Goal: Information Seeking & Learning: Learn about a topic

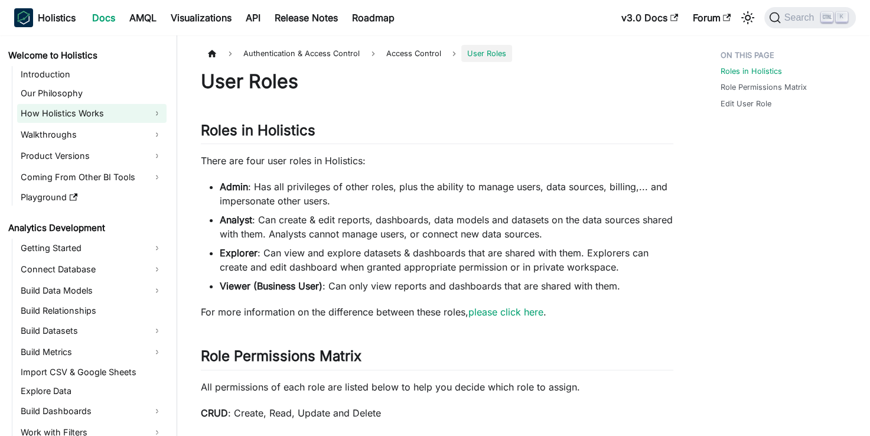
click at [60, 117] on link "How Holistics Works" at bounding box center [91, 113] width 149 height 19
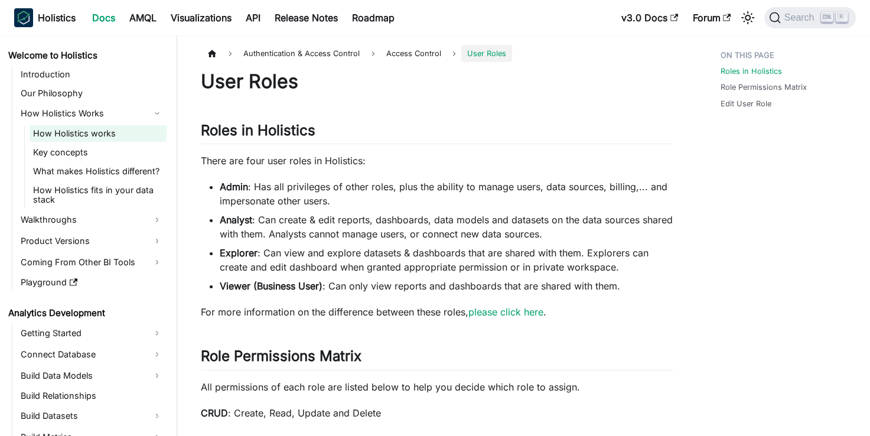
click at [58, 140] on link "How Holistics works" at bounding box center [98, 133] width 137 height 17
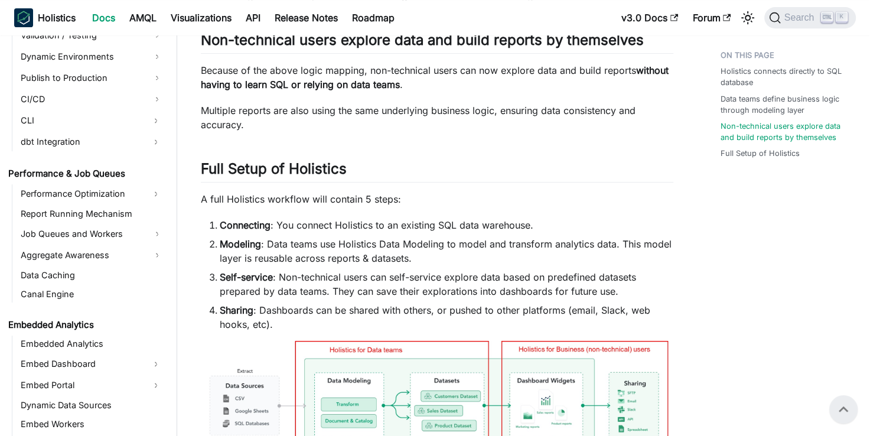
scroll to position [1448, 0]
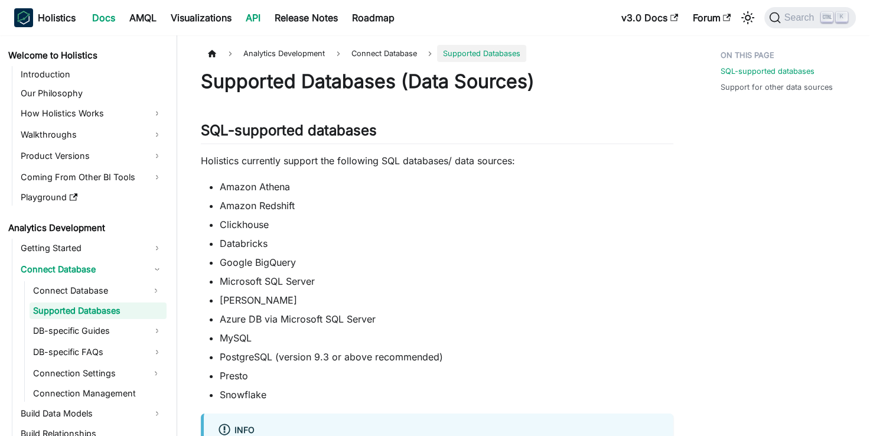
click at [255, 18] on link "API" at bounding box center [253, 17] width 29 height 19
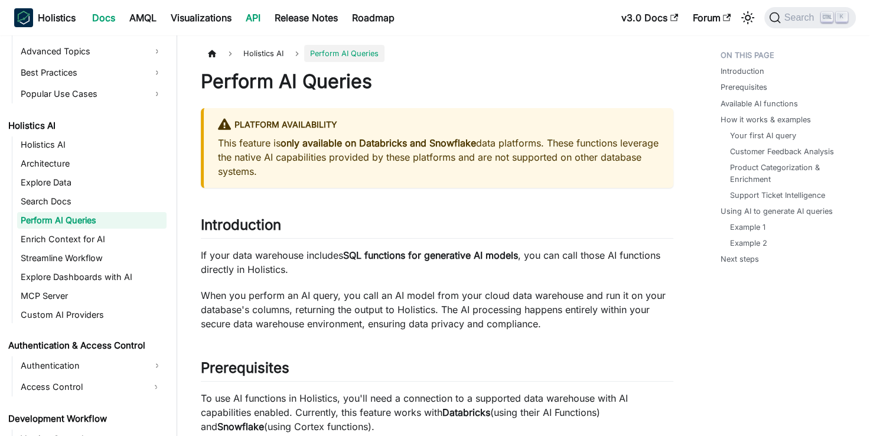
click at [248, 19] on link "API" at bounding box center [253, 17] width 29 height 19
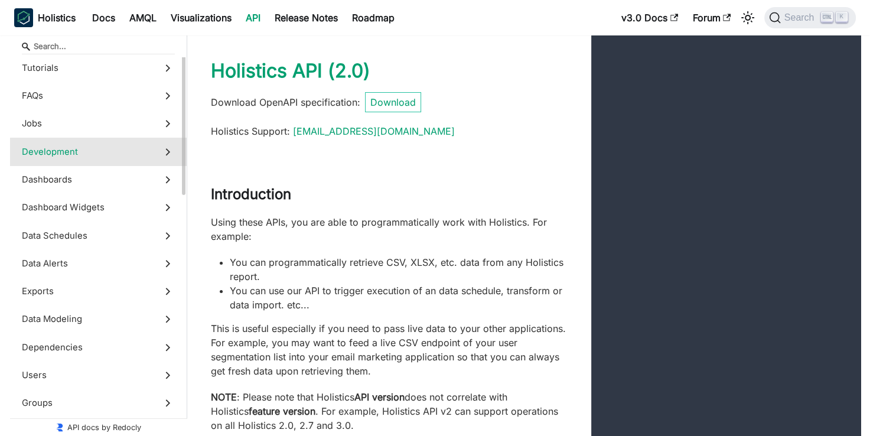
scroll to position [148, 0]
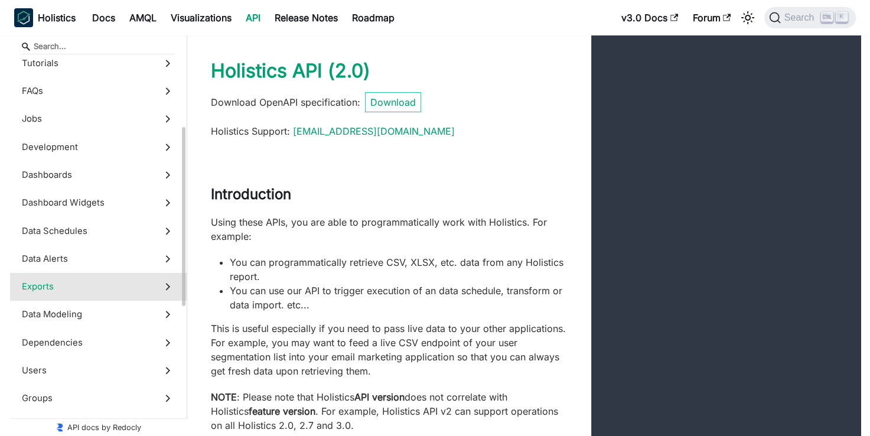
click at [71, 287] on span "Exports" at bounding box center [87, 286] width 131 height 13
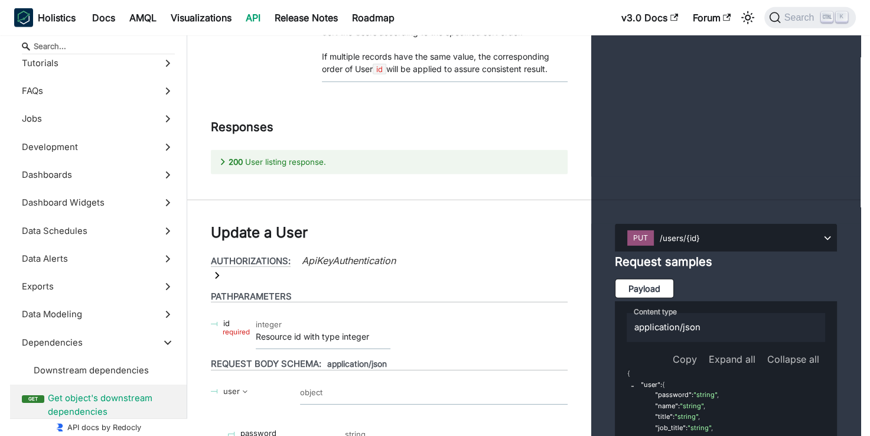
scroll to position [33887, 0]
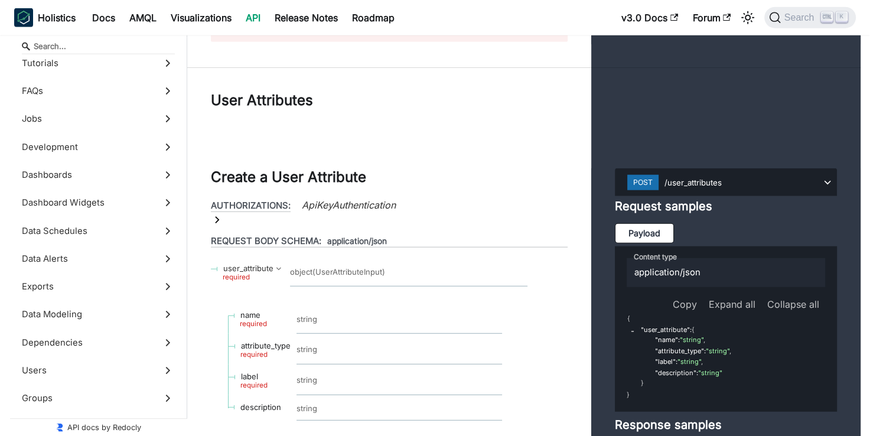
scroll to position [46610, 0]
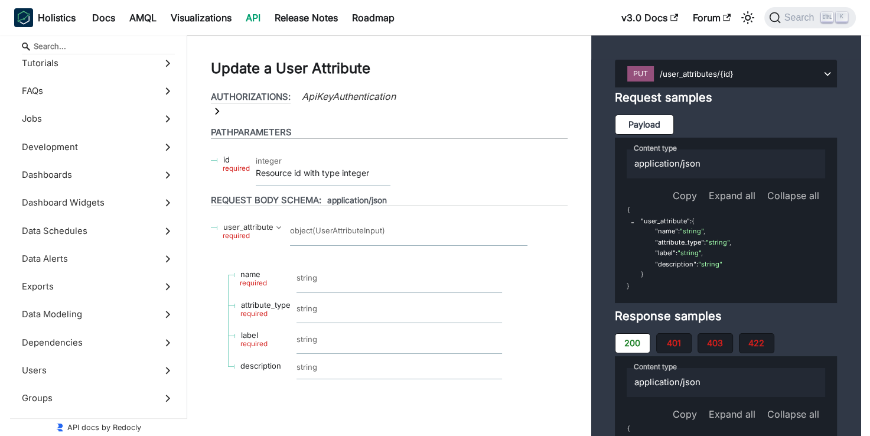
scroll to position [47654, 0]
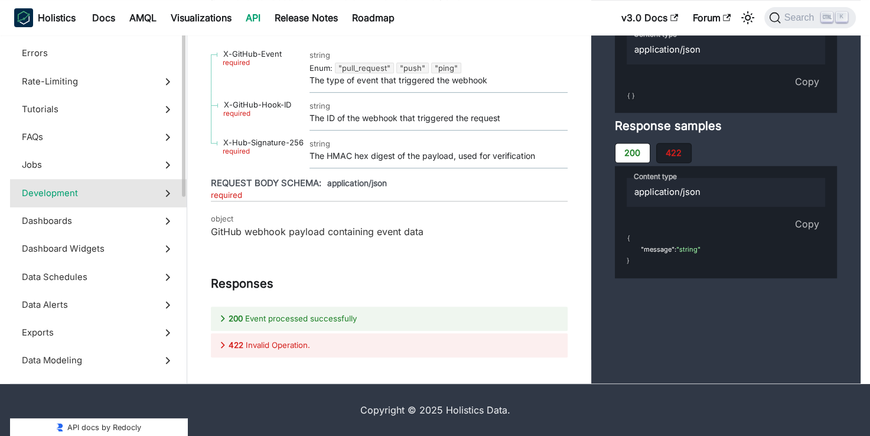
scroll to position [50, 0]
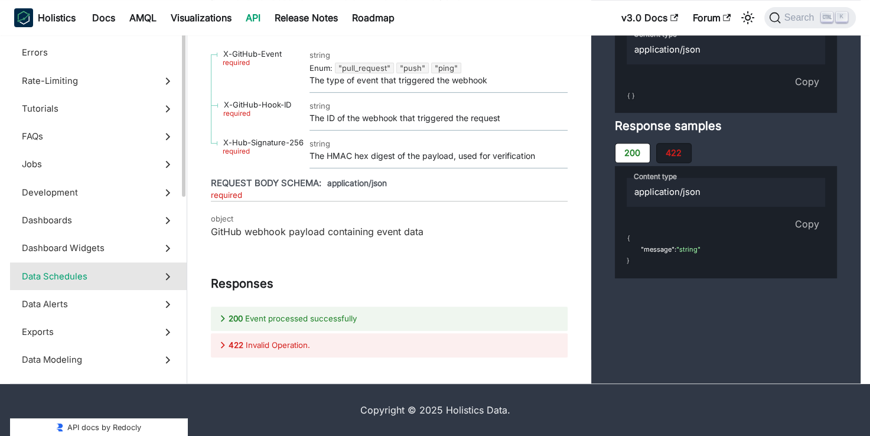
click at [106, 290] on label "Data Schedules" at bounding box center [98, 276] width 177 height 28
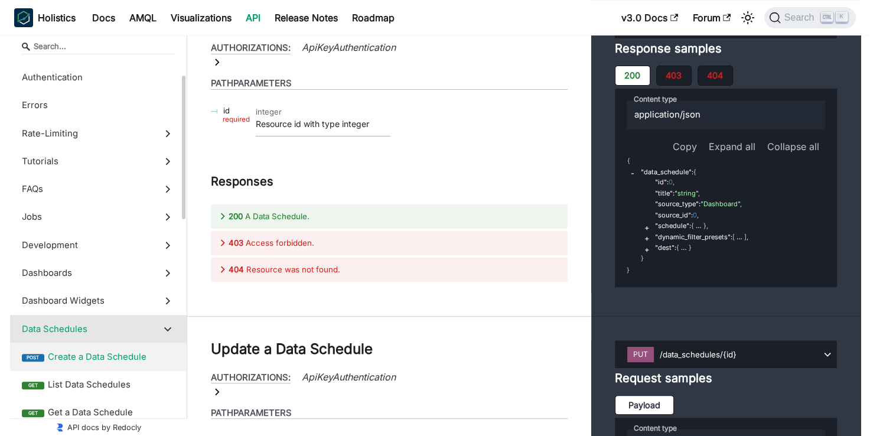
scroll to position [78, 0]
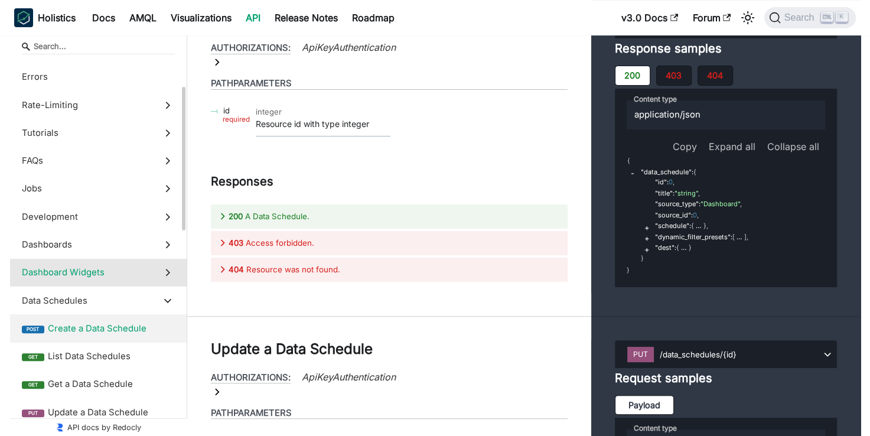
click at [59, 263] on label "Dashboard Widgets" at bounding box center [98, 273] width 177 height 28
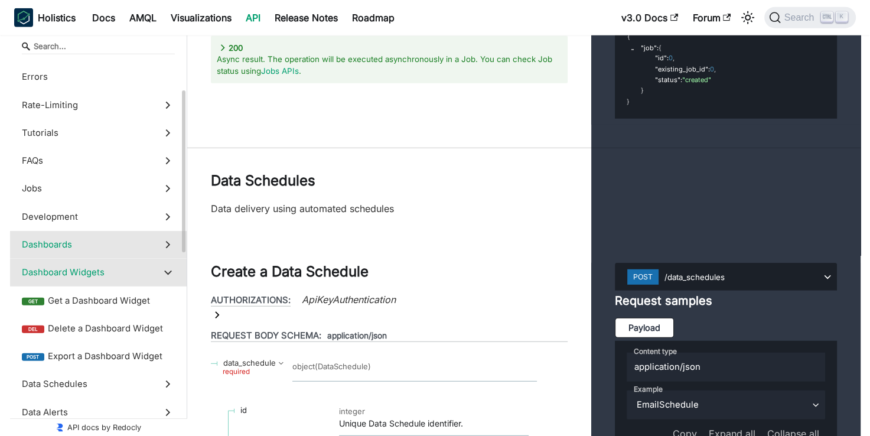
click at [43, 243] on span "Dashboards" at bounding box center [87, 244] width 131 height 13
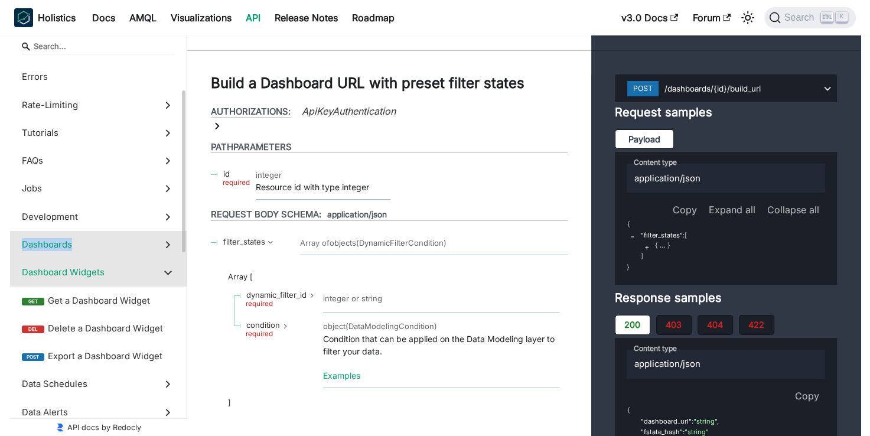
click at [43, 243] on span "Dashboards" at bounding box center [87, 244] width 131 height 13
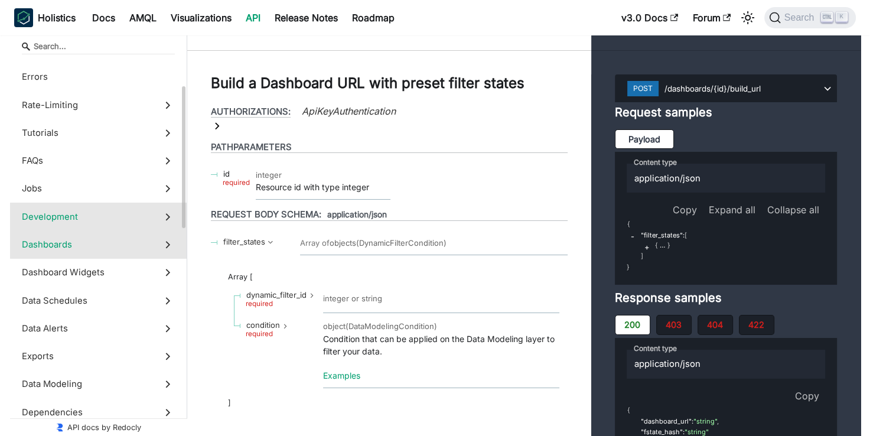
click at [88, 214] on span "Development" at bounding box center [87, 216] width 131 height 13
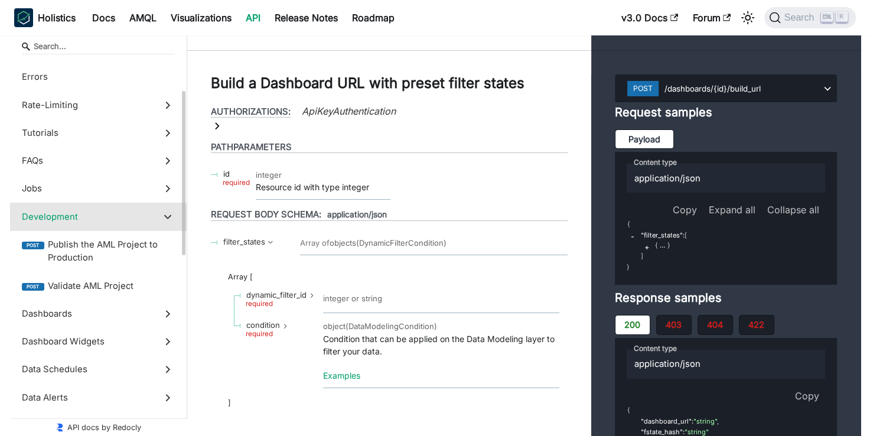
scroll to position [20551, 0]
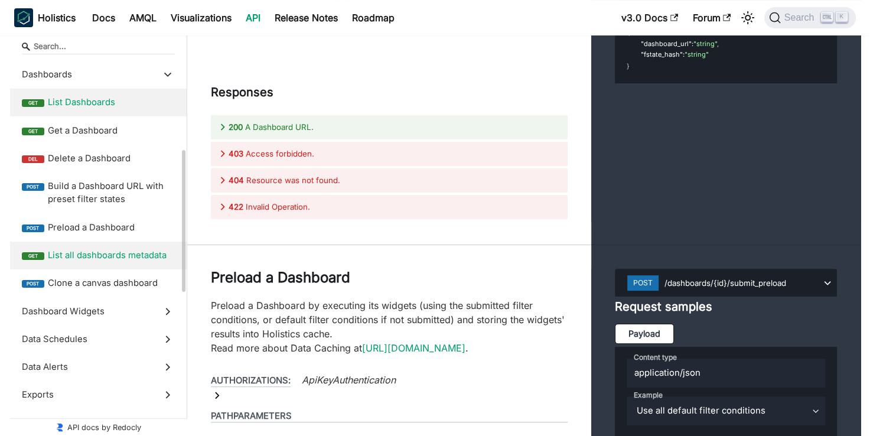
scroll to position [123, 0]
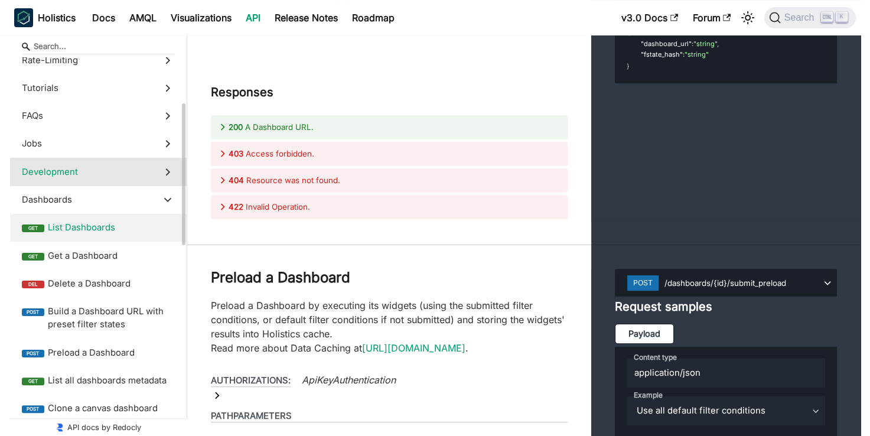
click at [80, 174] on span "Development" at bounding box center [87, 171] width 131 height 13
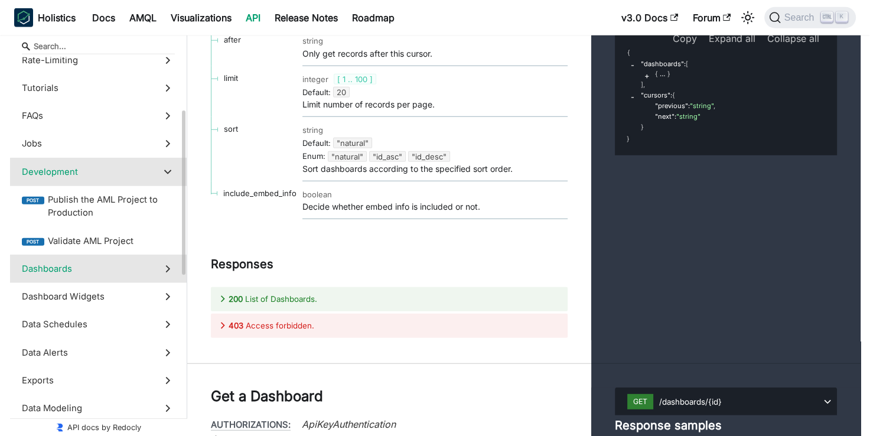
click at [99, 269] on span "Dashboards" at bounding box center [87, 268] width 131 height 13
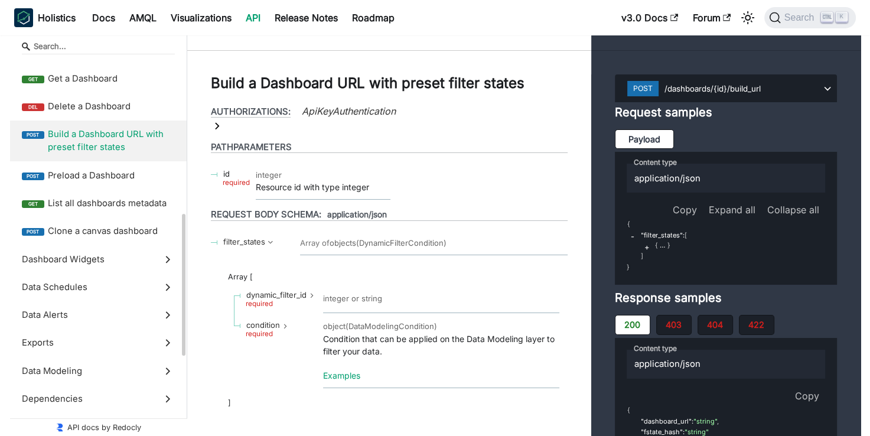
scroll to position [346, 0]
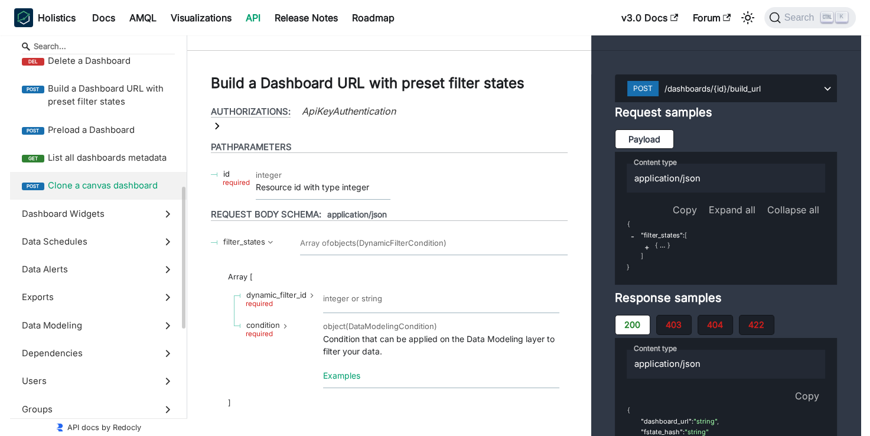
click at [82, 197] on label "post Clone a canvas dashboard" at bounding box center [98, 186] width 177 height 28
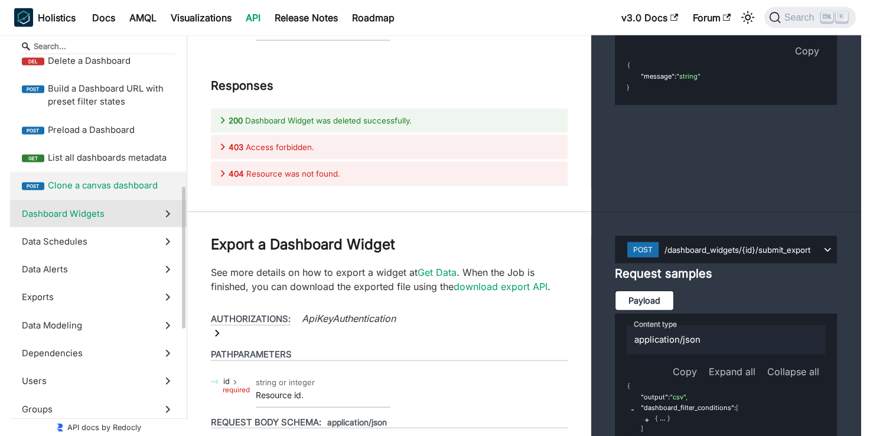
click at [76, 214] on span "Dashboard Widgets" at bounding box center [87, 213] width 131 height 13
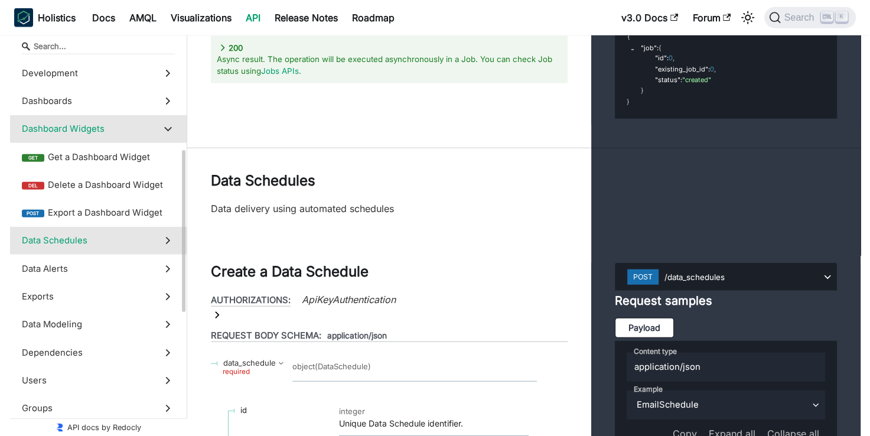
scroll to position [220, 0]
click at [57, 238] on span "Data Schedules" at bounding box center [87, 241] width 131 height 13
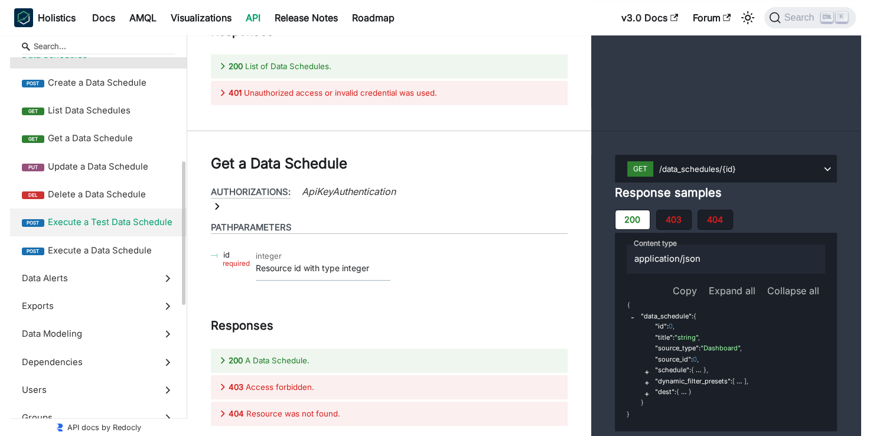
scroll to position [324, 0]
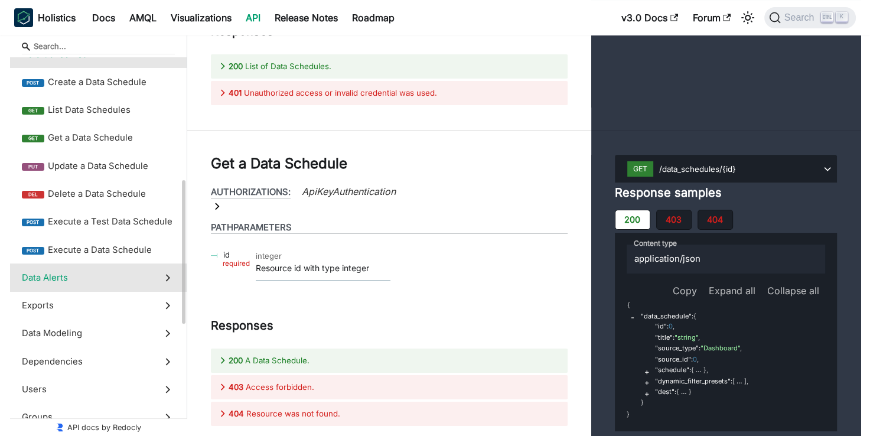
click at [54, 275] on span "Data Alerts" at bounding box center [87, 277] width 131 height 13
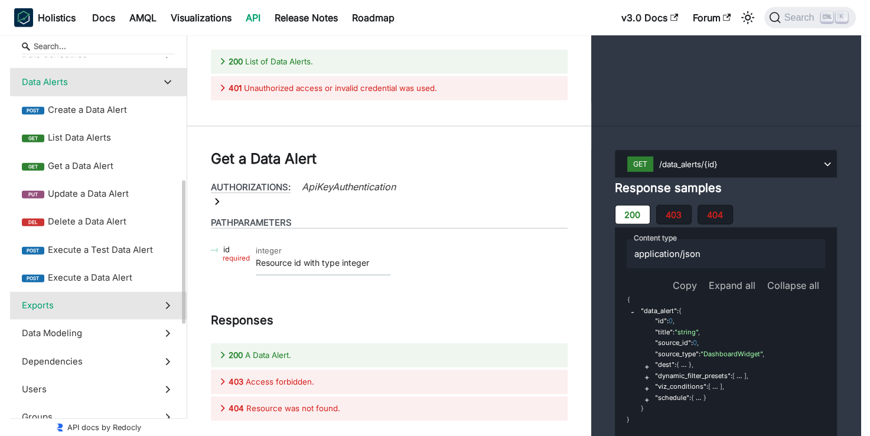
click at [67, 311] on span "Exports" at bounding box center [87, 305] width 131 height 13
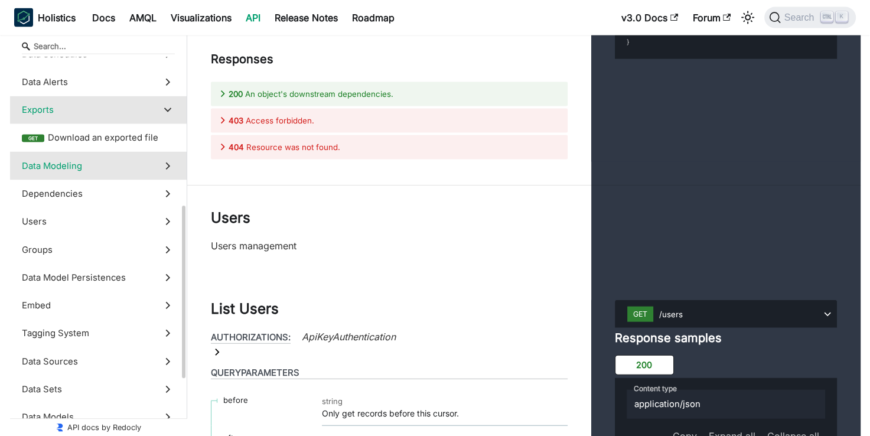
click at [60, 161] on span "Data Modeling" at bounding box center [87, 166] width 131 height 13
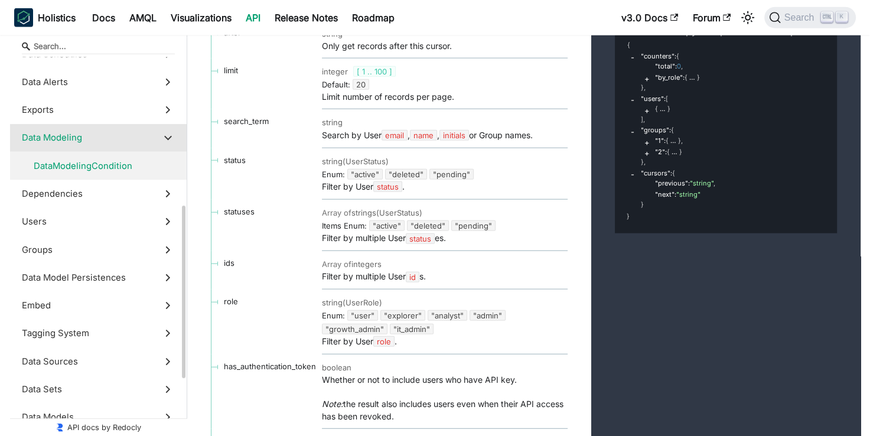
click at [71, 160] on span "DataModelingCondition" at bounding box center [93, 166] width 119 height 13
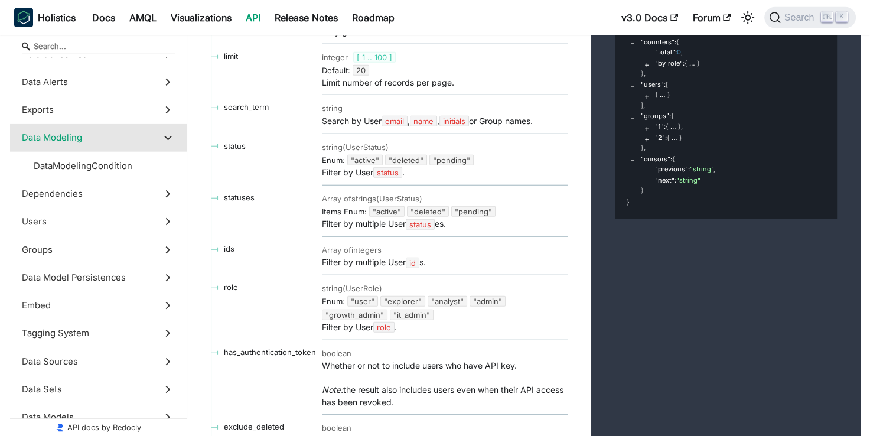
scroll to position [33417, 0]
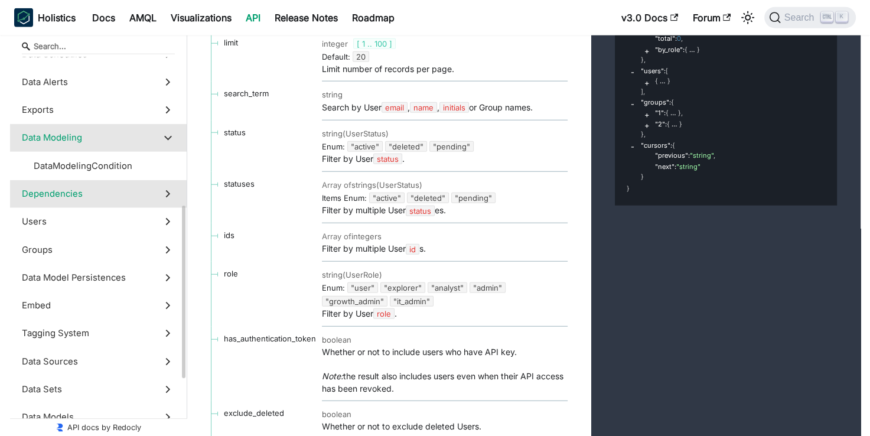
click at [110, 194] on span "Dependencies" at bounding box center [87, 193] width 131 height 13
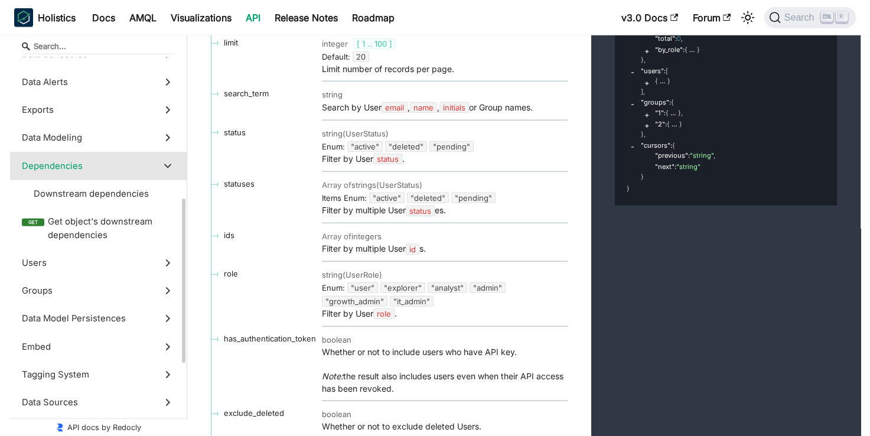
scroll to position [33779, 0]
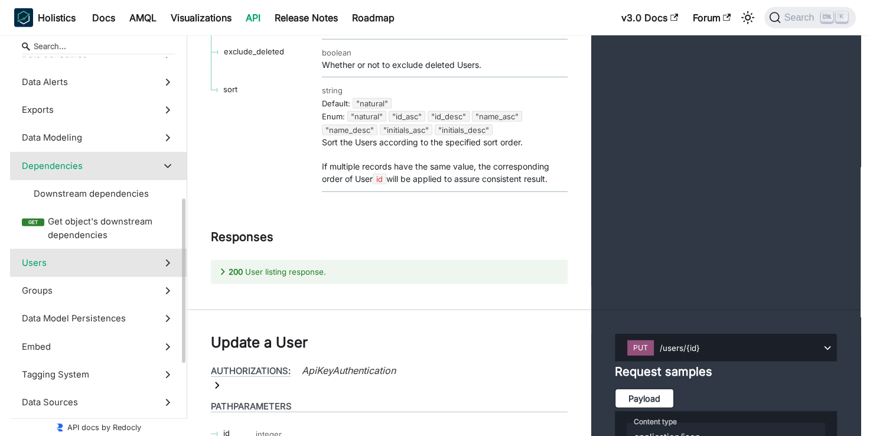
click at [131, 272] on label "Users" at bounding box center [98, 263] width 177 height 28
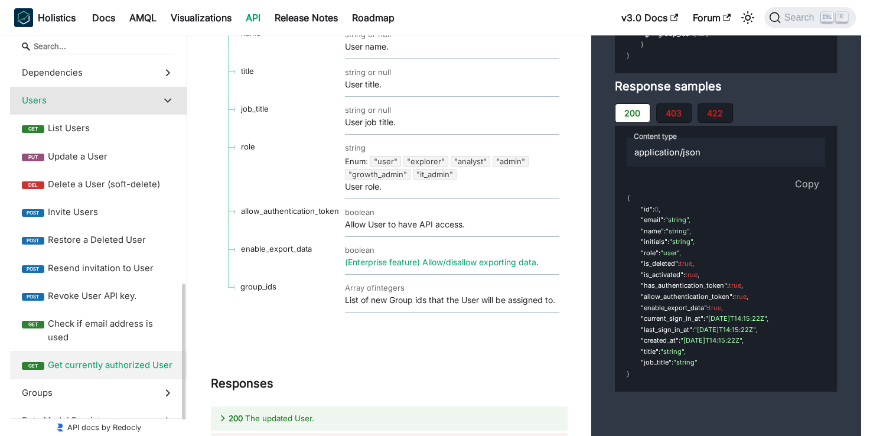
scroll to position [516, 0]
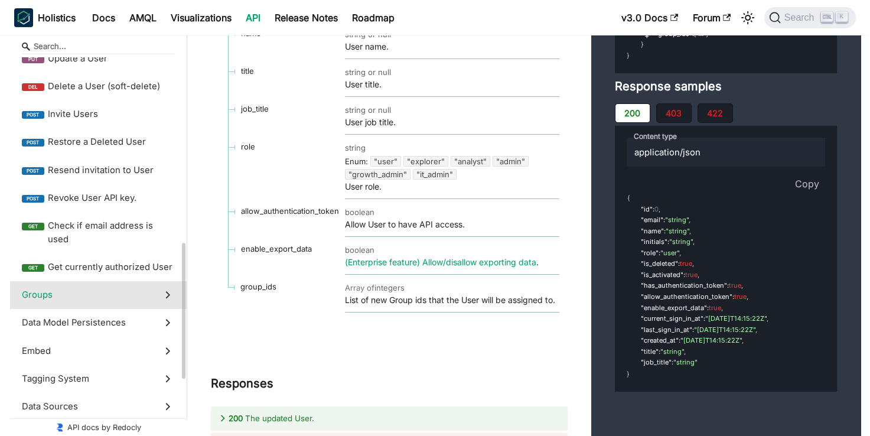
click at [67, 288] on span "Groups" at bounding box center [87, 294] width 131 height 13
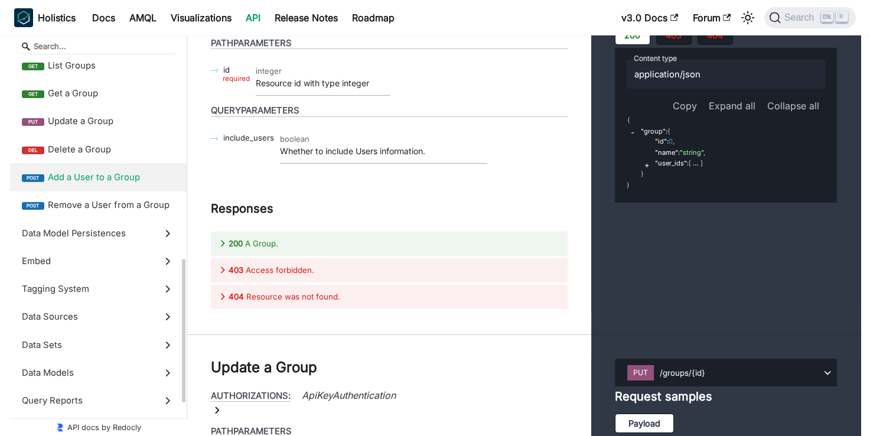
scroll to position [561, 0]
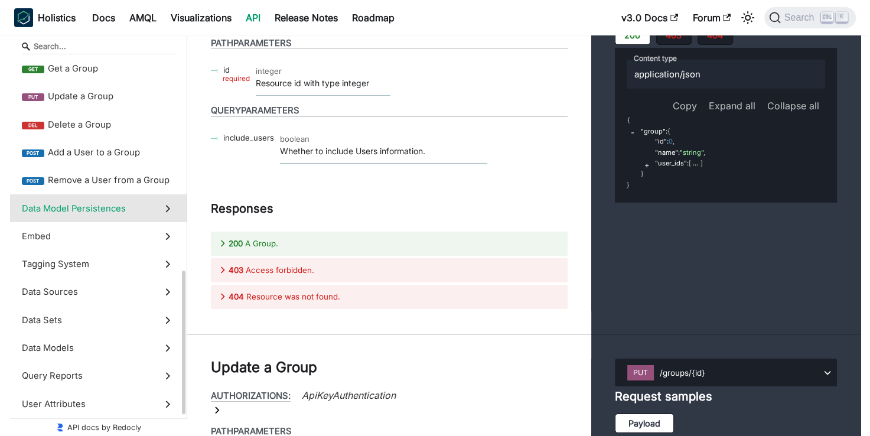
click at [54, 221] on label "Data Model Persistences" at bounding box center [98, 208] width 177 height 28
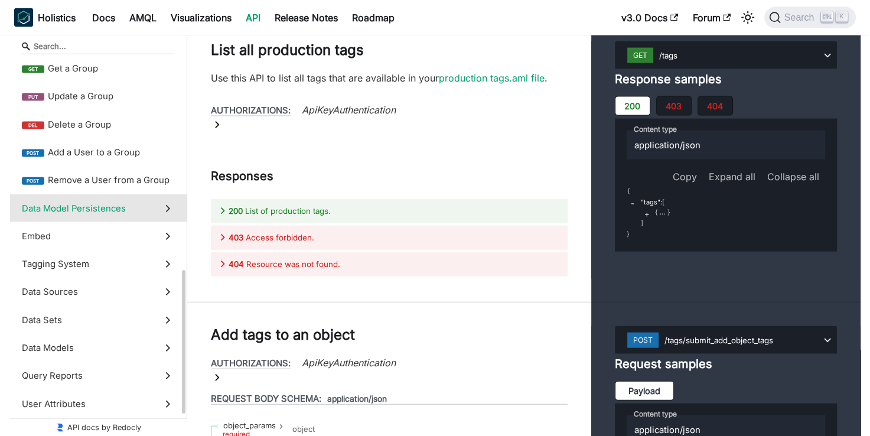
scroll to position [463, 0]
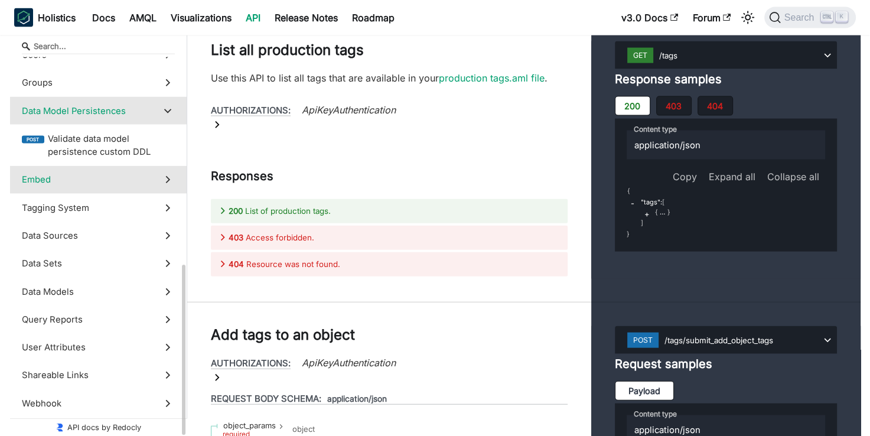
click at [70, 180] on span "Embed" at bounding box center [87, 179] width 131 height 13
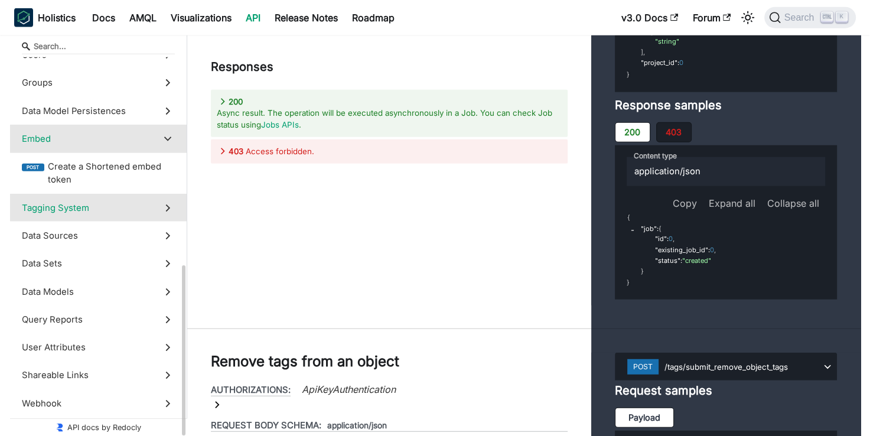
click at [44, 213] on span "Tagging System" at bounding box center [87, 207] width 131 height 13
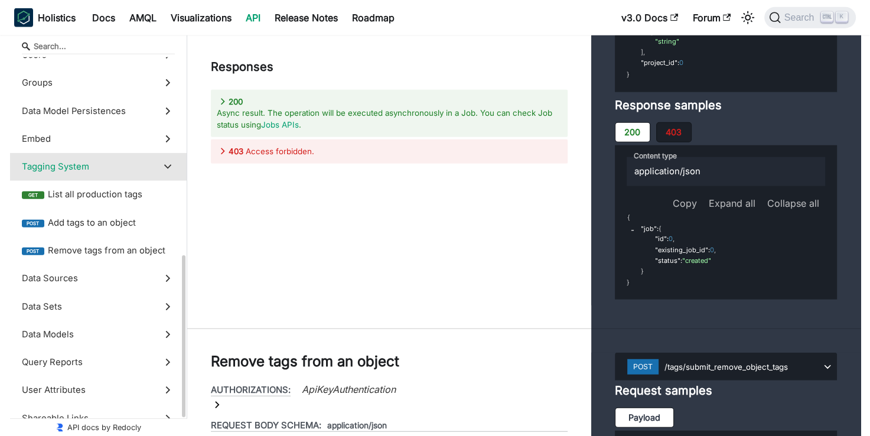
scroll to position [42700, 0]
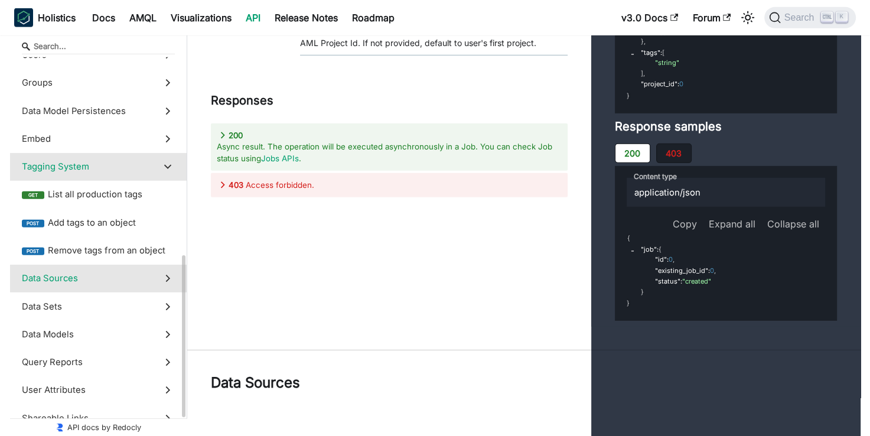
click at [54, 278] on span "Data Sources" at bounding box center [87, 278] width 131 height 13
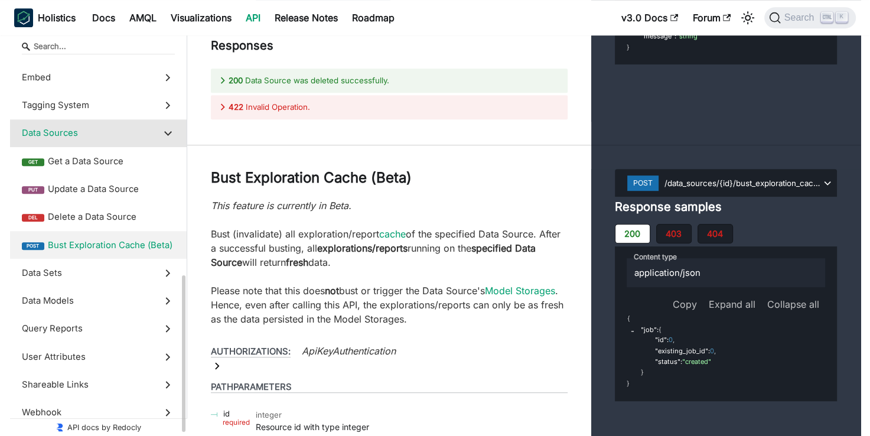
scroll to position [534, 0]
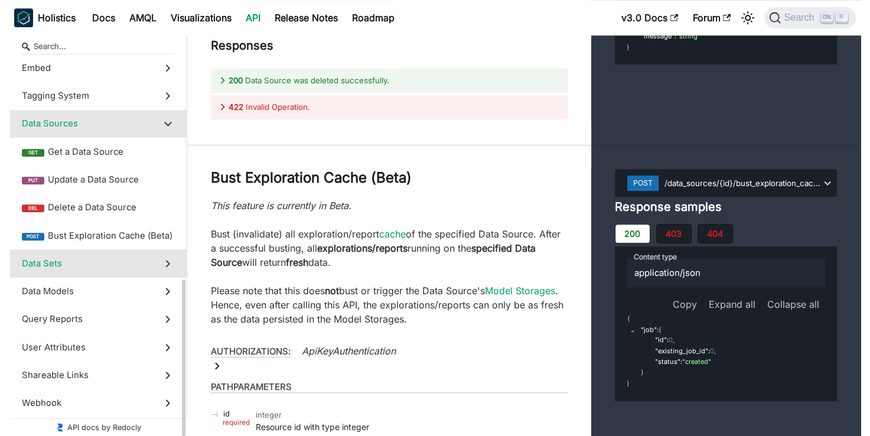
click at [47, 268] on span "Data Sets" at bounding box center [87, 263] width 131 height 13
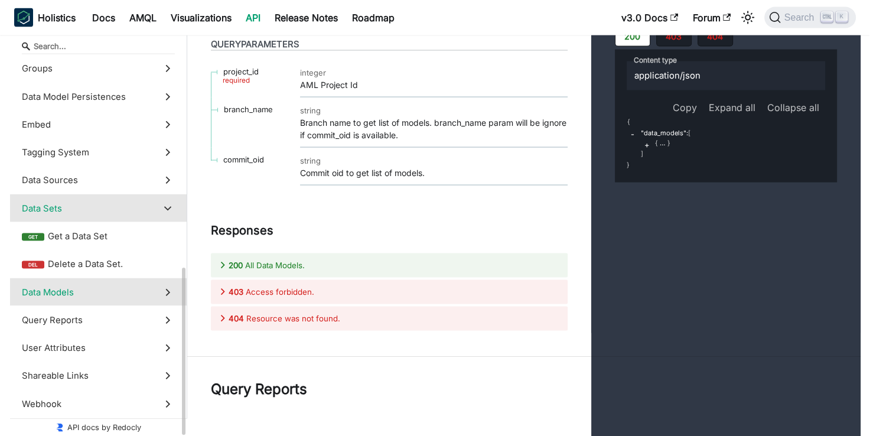
click at [57, 288] on span "Data Models" at bounding box center [87, 292] width 131 height 13
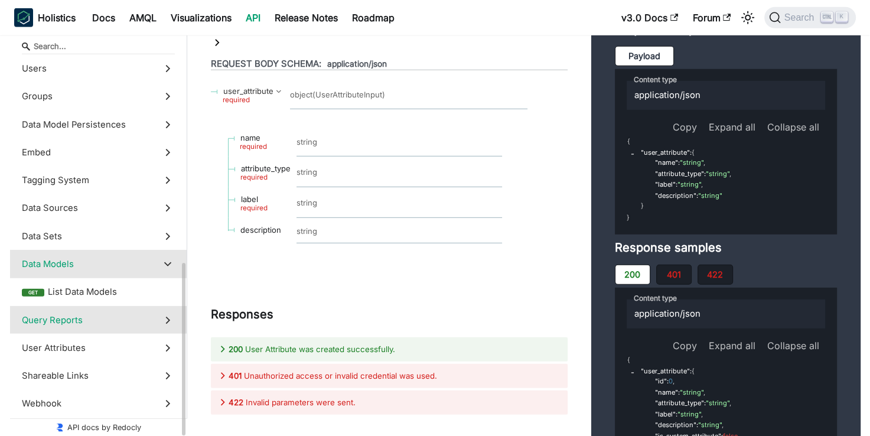
click at [57, 315] on span "Query Reports" at bounding box center [87, 320] width 131 height 13
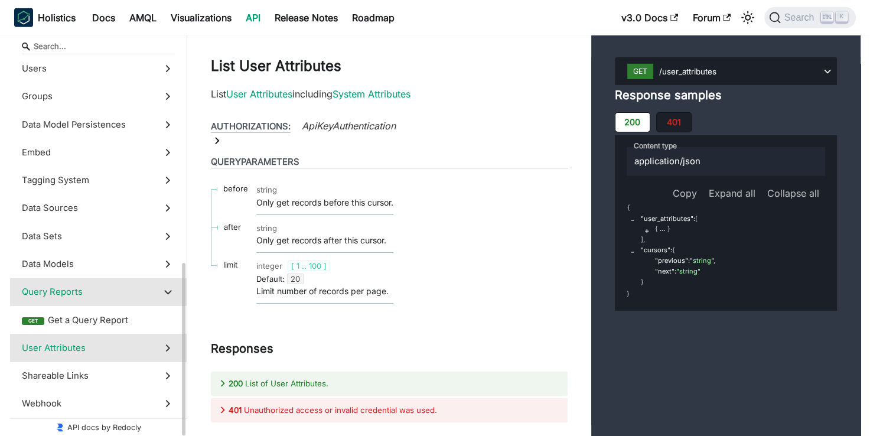
click at [55, 353] on span "User Attributes" at bounding box center [87, 347] width 131 height 13
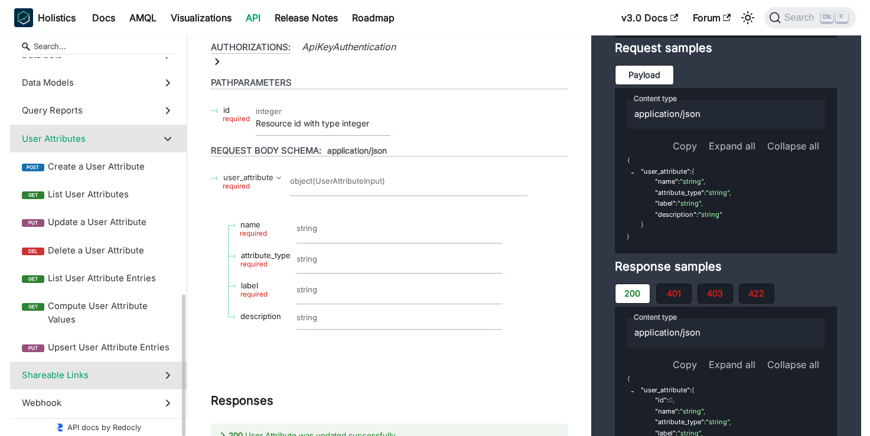
click at [48, 370] on span "Shareable Links" at bounding box center [87, 375] width 131 height 13
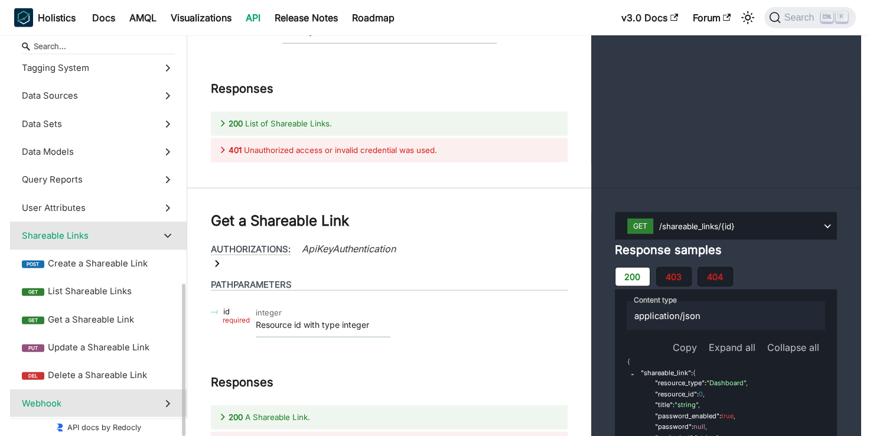
click at [57, 400] on span "Webhook" at bounding box center [87, 403] width 131 height 13
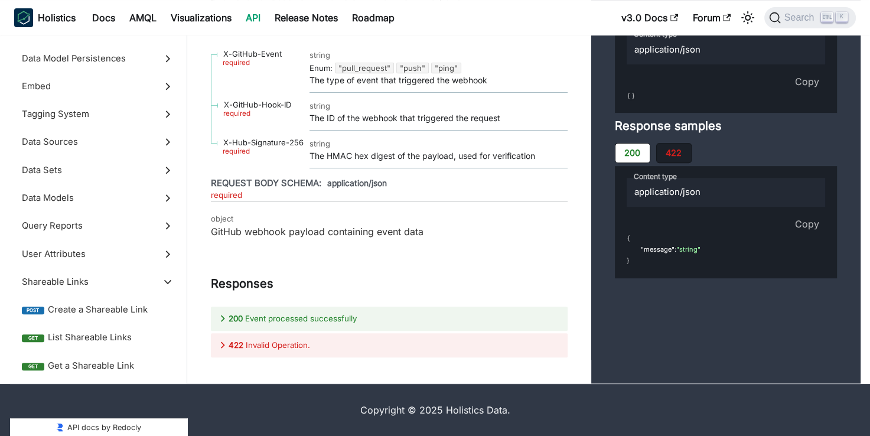
scroll to position [53409, 0]
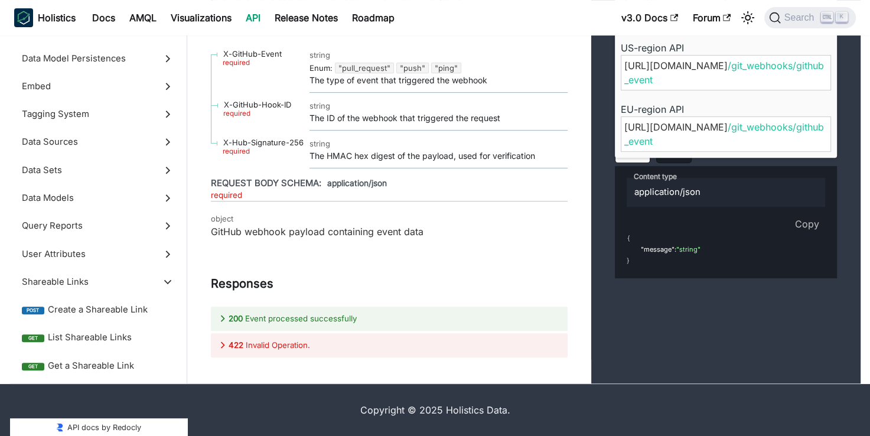
scroll to position [53510, 0]
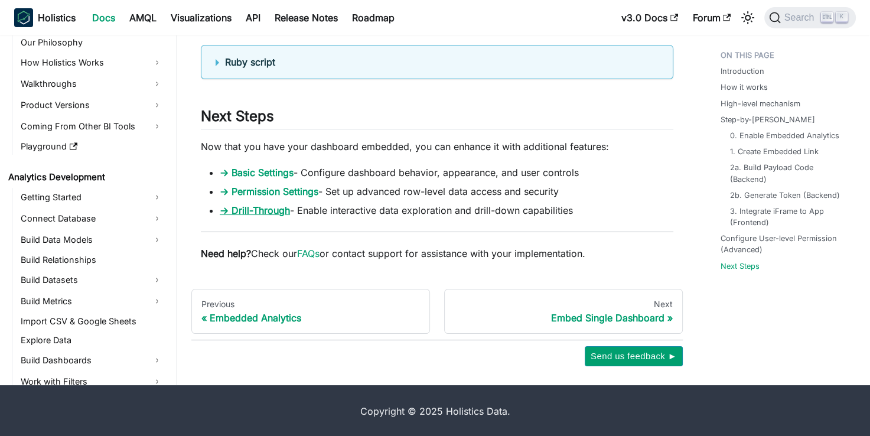
scroll to position [1061, 0]
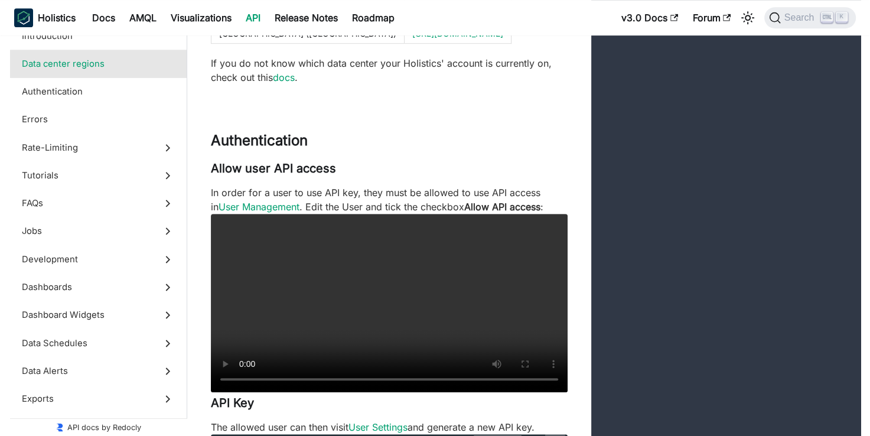
scroll to position [616, 0]
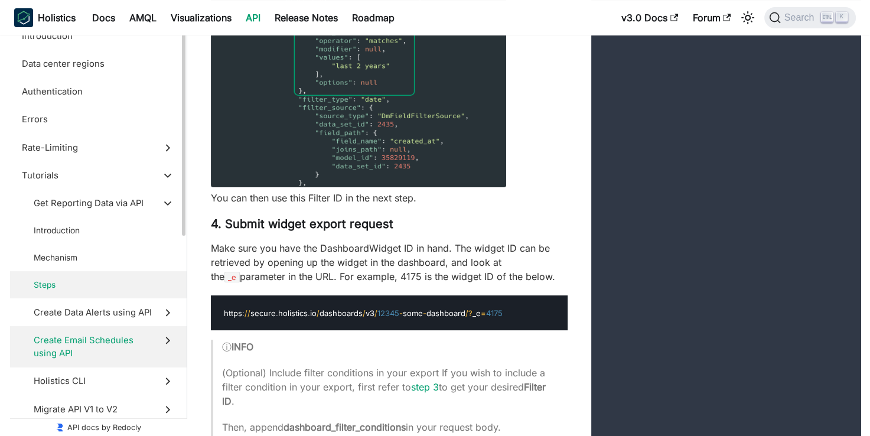
scroll to position [4468, 0]
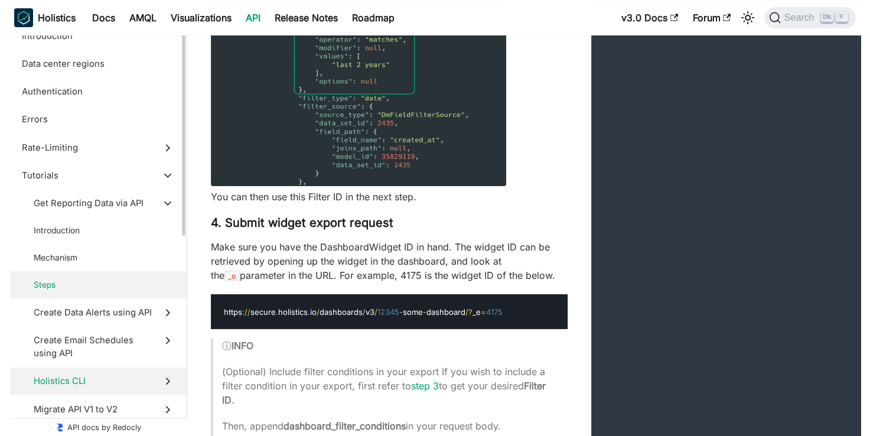
click at [92, 385] on span "Holistics CLI" at bounding box center [93, 381] width 119 height 13
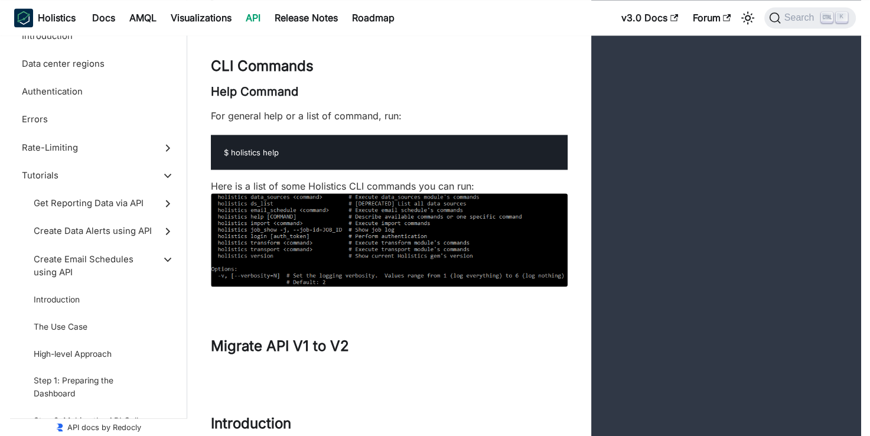
scroll to position [14840, 0]
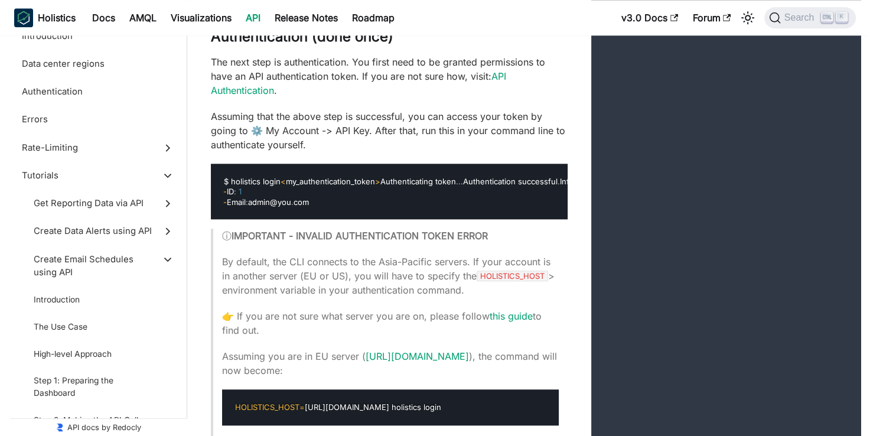
scroll to position [14099, 0]
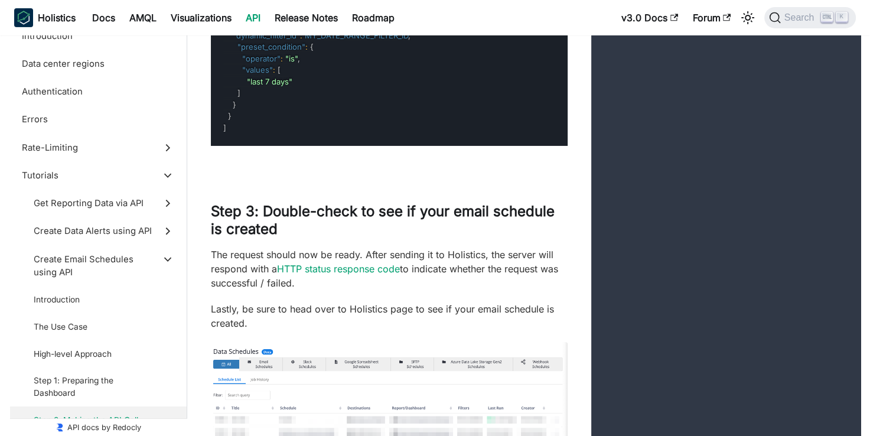
scroll to position [12629, 0]
